Goal: Task Accomplishment & Management: Manage account settings

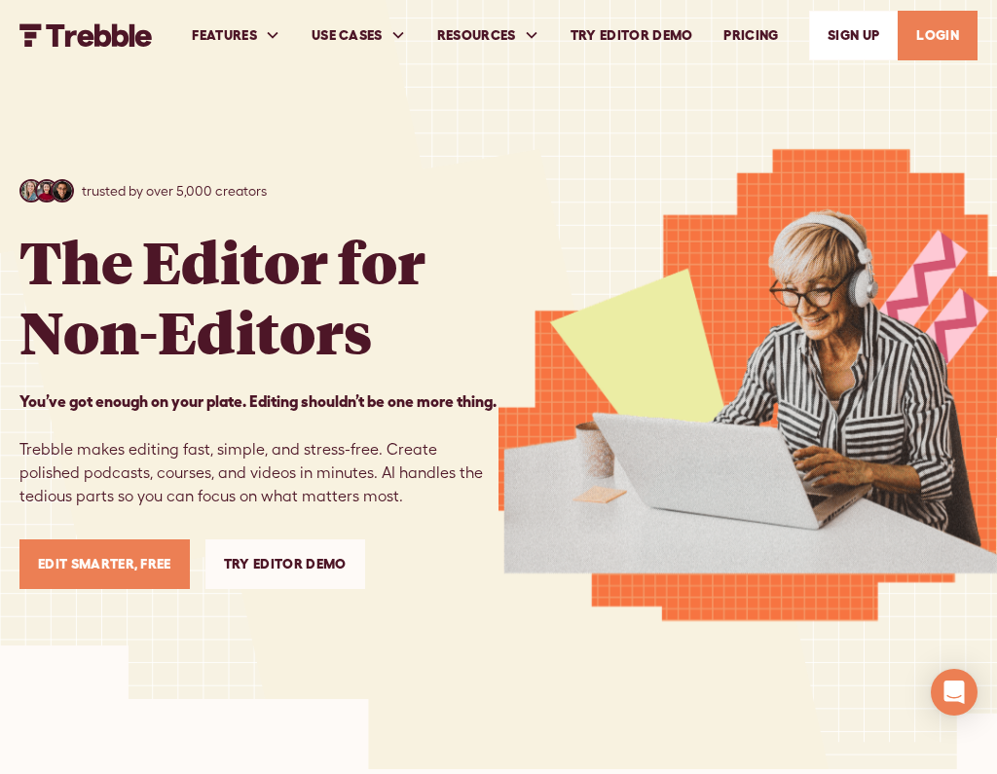
click at [926, 46] on link "LOGIN" at bounding box center [938, 36] width 80 height 50
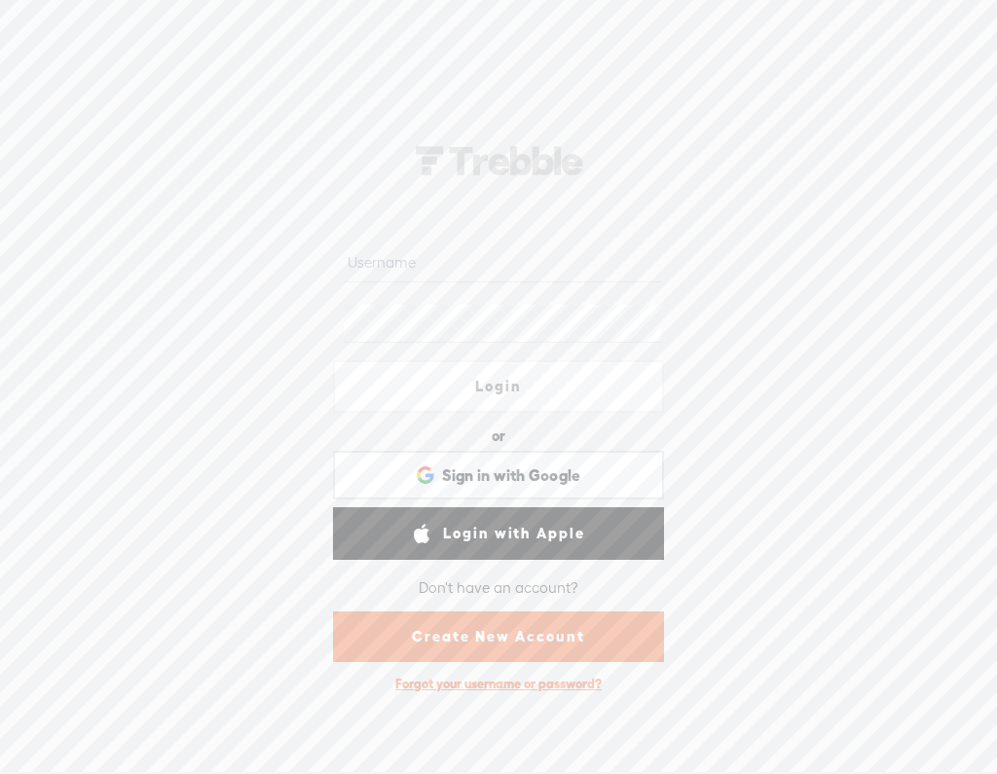
type input "fd8710"
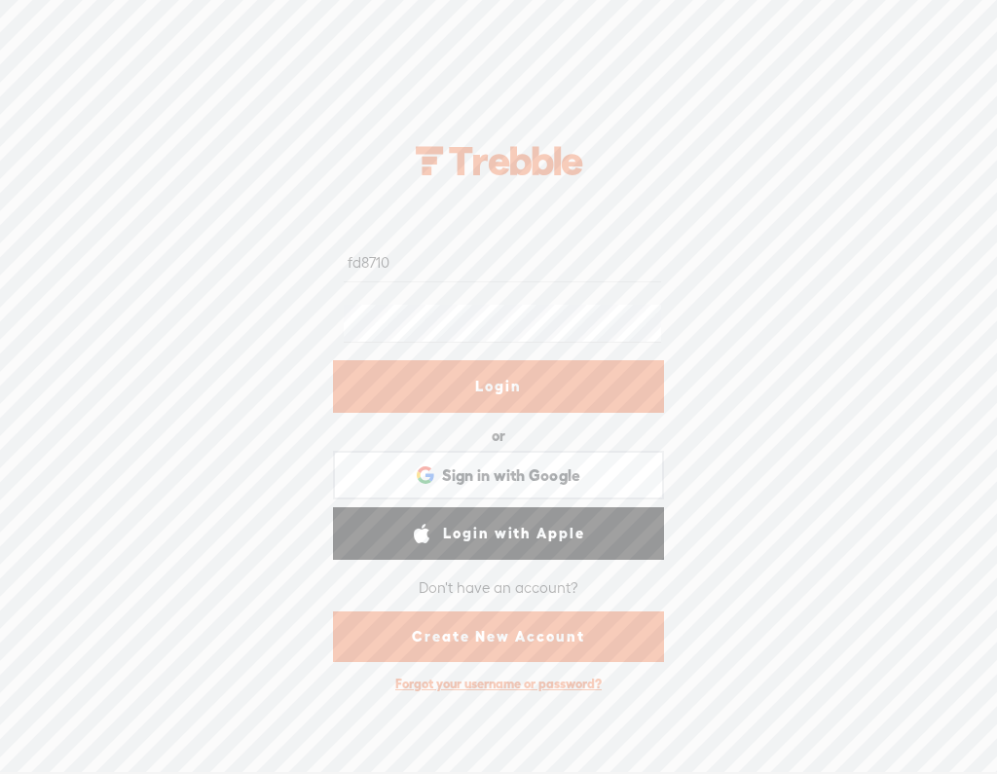
click at [483, 399] on link "Login" at bounding box center [498, 386] width 331 height 53
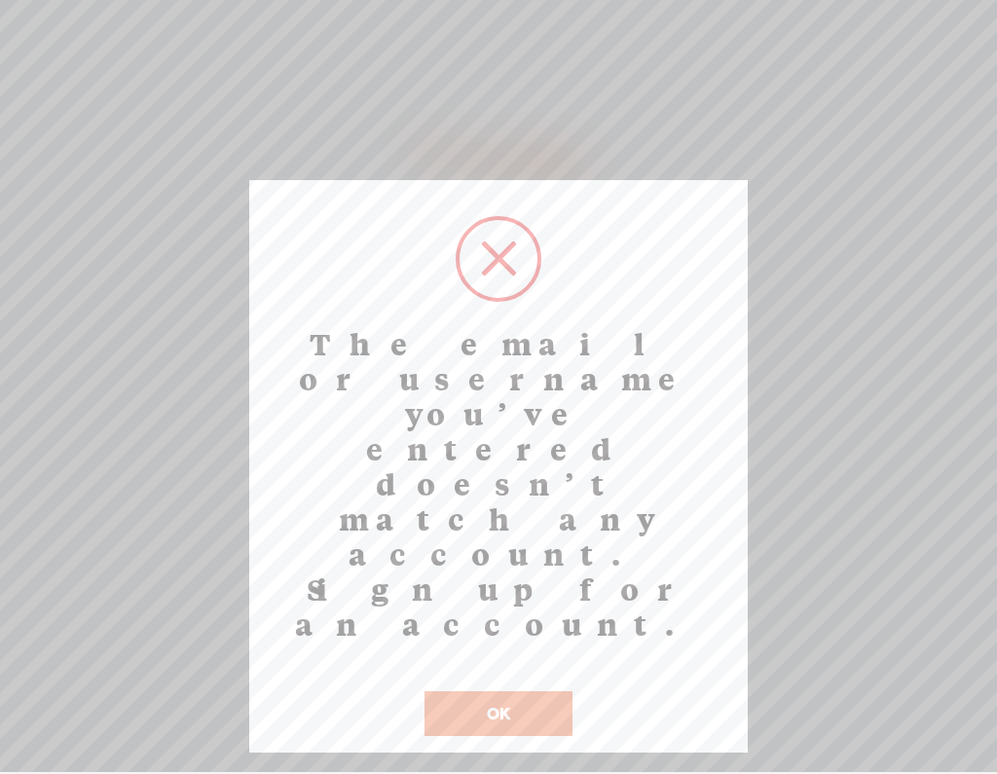
click at [502, 691] on button "OK" at bounding box center [498, 713] width 148 height 45
